Goal: Task Accomplishment & Management: Manage account settings

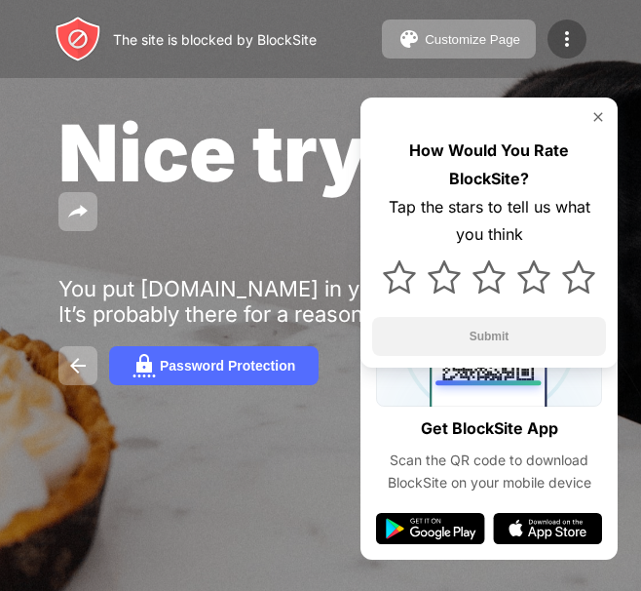
click at [554, 54] on div at bounding box center [567, 38] width 39 height 39
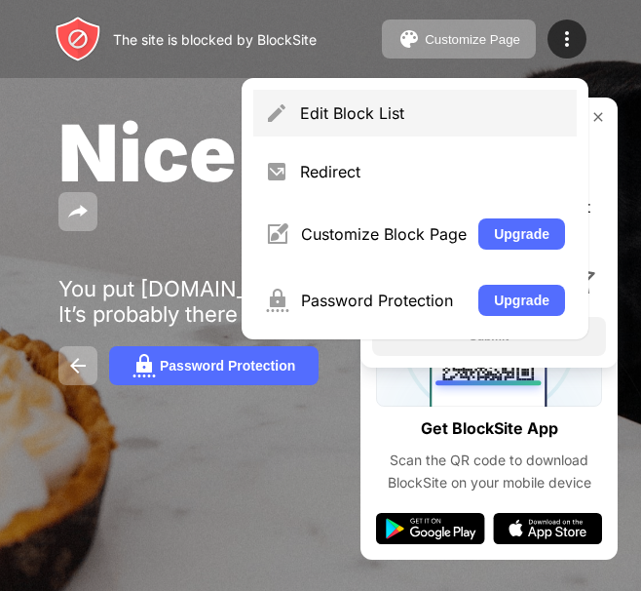
click at [383, 122] on div "Edit Block List" at bounding box center [432, 112] width 265 height 19
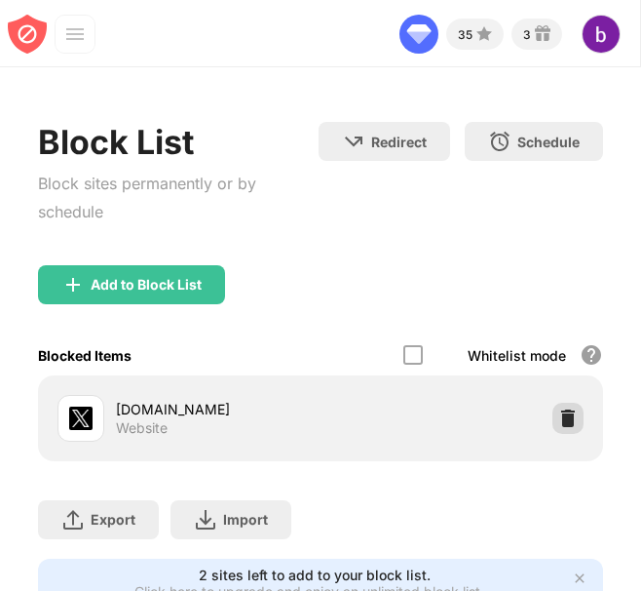
click at [559, 413] on img at bounding box center [568, 417] width 19 height 19
